Goal: Find specific page/section: Find specific page/section

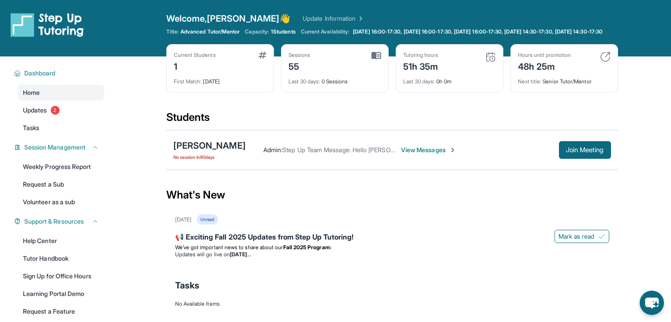
scroll to position [47, 0]
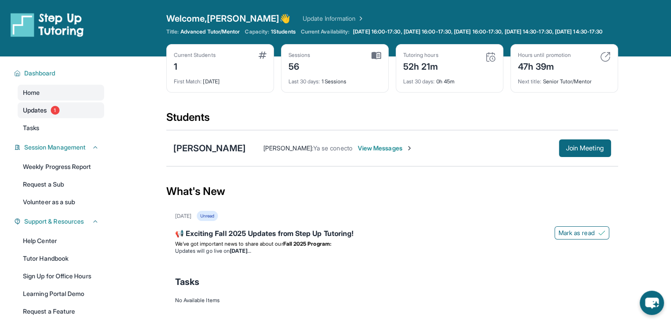
click at [35, 115] on span "Updates" at bounding box center [35, 110] width 24 height 9
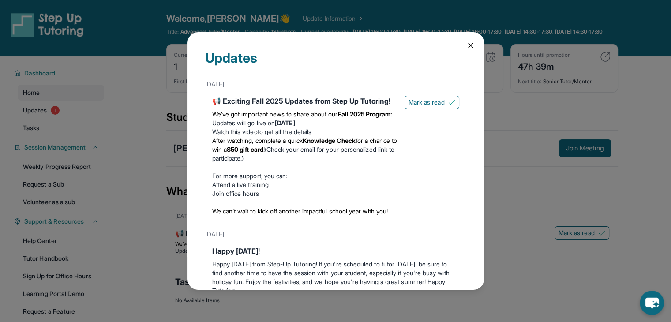
click at [466, 48] on icon at bounding box center [470, 45] width 9 height 9
